Goal: Check status: Check status

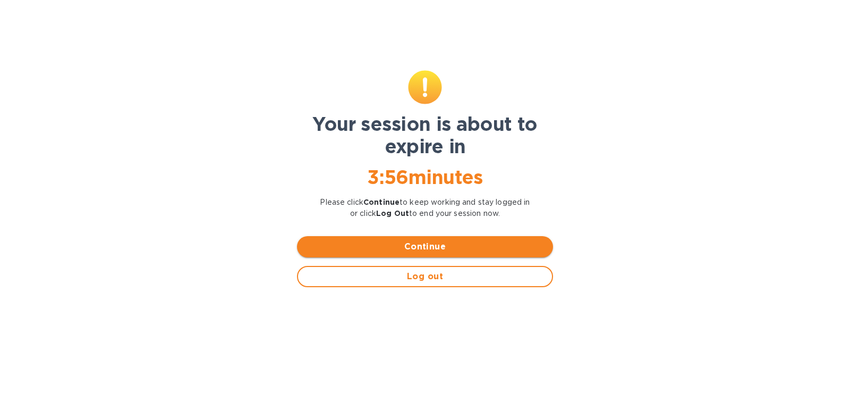
click at [452, 250] on span "Continue" at bounding box center [424, 246] width 239 height 13
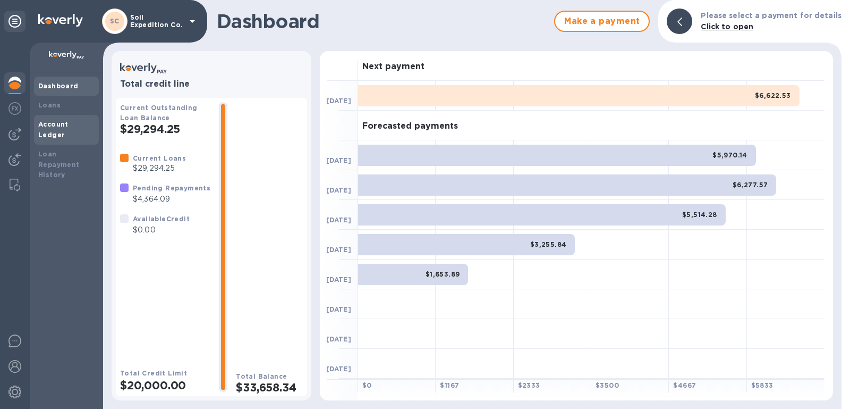
click at [64, 124] on b "Account Ledger" at bounding box center [53, 129] width 30 height 19
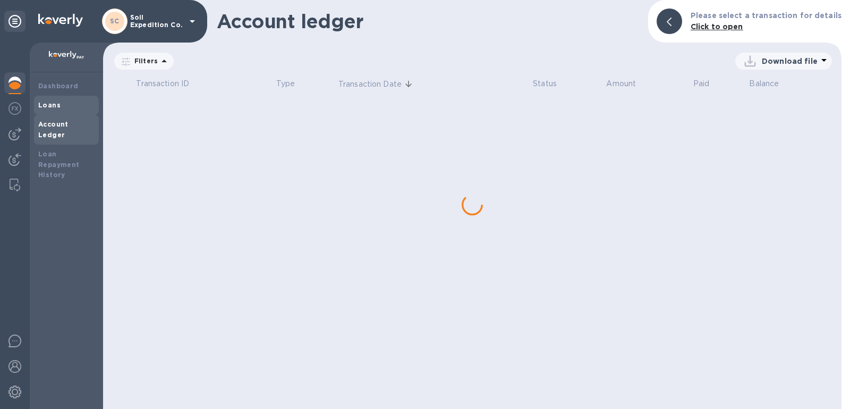
click at [52, 108] on b "Loans" at bounding box center [49, 105] width 22 height 8
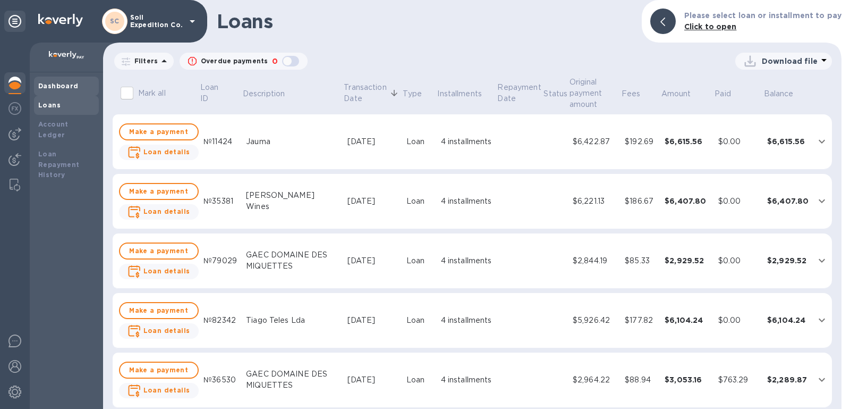
click at [65, 90] on div "Dashboard" at bounding box center [66, 86] width 56 height 11
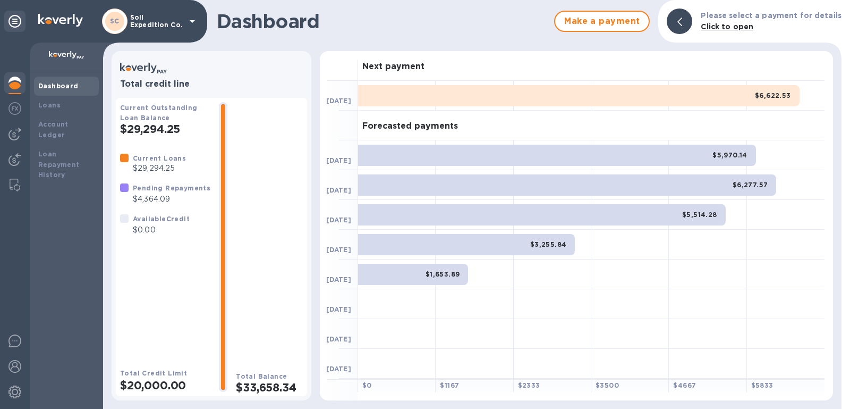
click at [65, 89] on b "Dashboard" at bounding box center [58, 86] width 40 height 8
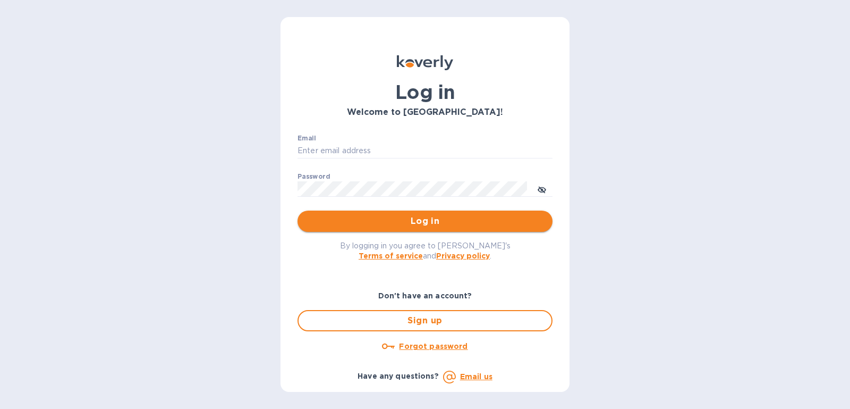
type input "[PERSON_NAME][EMAIL_ADDRESS][DOMAIN_NAME]"
click at [488, 224] on span "Log in" at bounding box center [425, 221] width 238 height 13
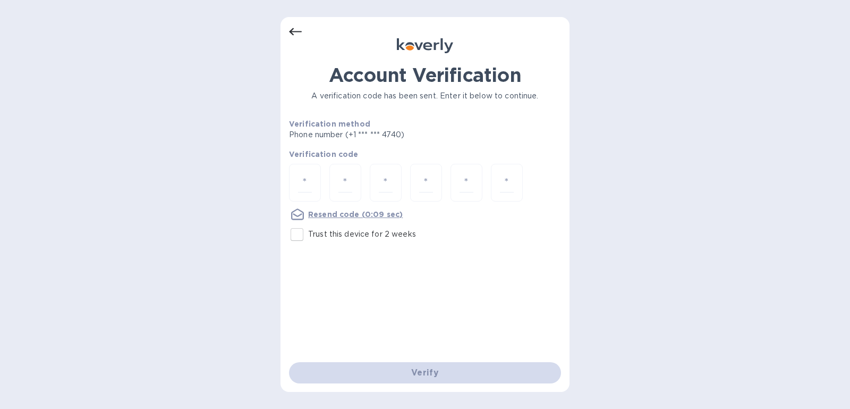
click at [333, 240] on label "Trust this device for 2 weeks" at bounding box center [351, 234] width 130 height 22
click at [308, 240] on input "Trust this device for 2 weeks" at bounding box center [297, 234] width 22 height 22
checkbox input "true"
click at [309, 174] on input "number" at bounding box center [305, 183] width 14 height 20
type input "5"
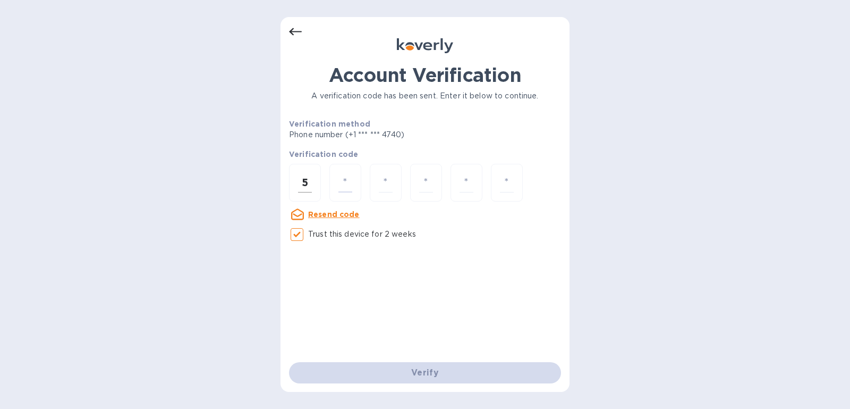
type input "3"
type input "7"
type input "8"
type input "9"
type input "0"
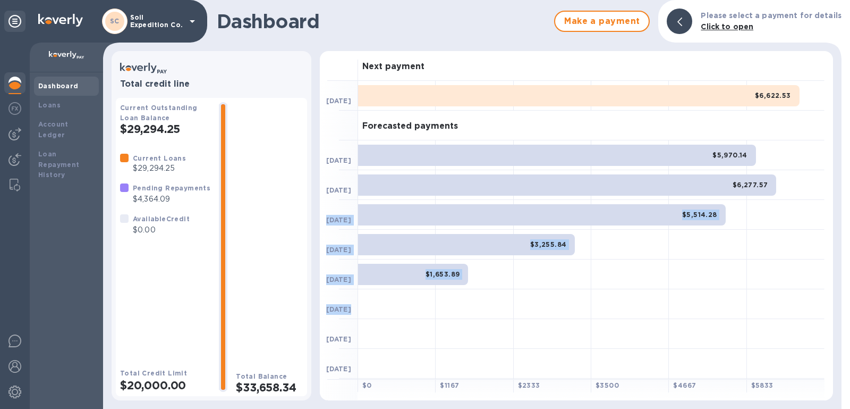
drag, startPoint x: 0, startPoint y: 0, endPoint x: 578, endPoint y: 208, distance: 614.2
click at [542, 195] on div "Next payment [DATE] $6,622.53 Forecasted payments [DATE] $5,970.14 [DATE] $6,27…" at bounding box center [576, 225] width 513 height 349
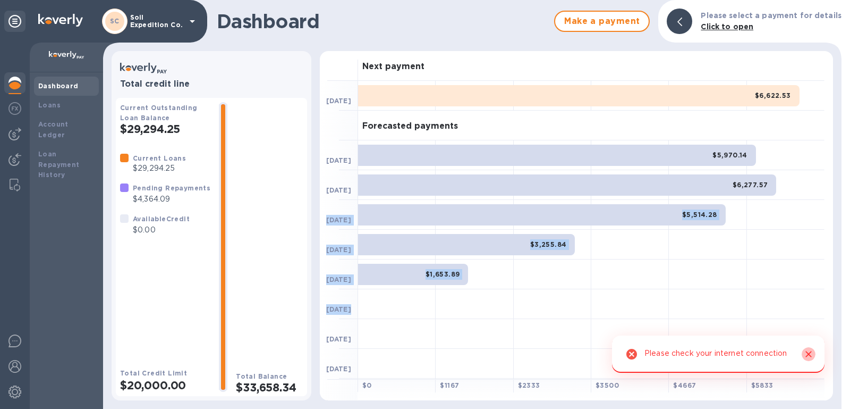
click at [806, 355] on icon "Close" at bounding box center [808, 354] width 6 height 6
